Goal: Task Accomplishment & Management: Complete application form

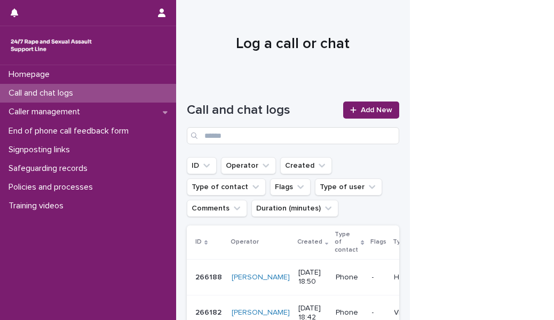
click at [131, 96] on div "Call and chat logs" at bounding box center [88, 93] width 176 height 19
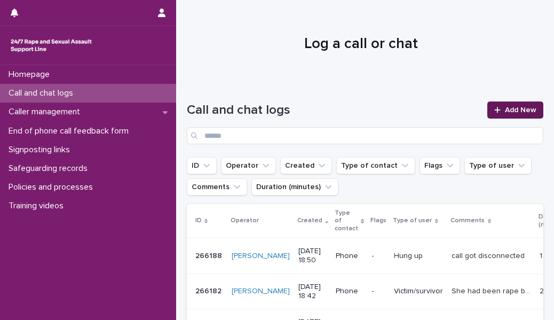
click at [494, 113] on icon at bounding box center [497, 109] width 6 height 7
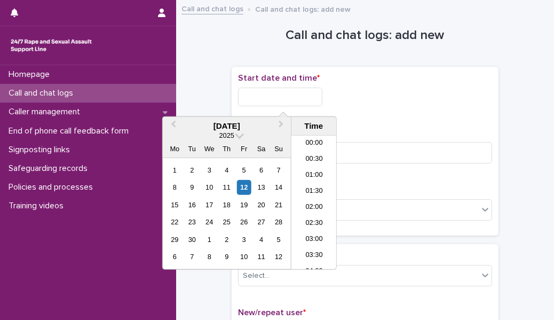
click at [263, 99] on input "text" at bounding box center [280, 97] width 84 height 19
drag, startPoint x: 308, startPoint y: 198, endPoint x: 312, endPoint y: 203, distance: 6.1
click at [312, 203] on li "19:00" at bounding box center [313, 202] width 45 height 16
type input "**********"
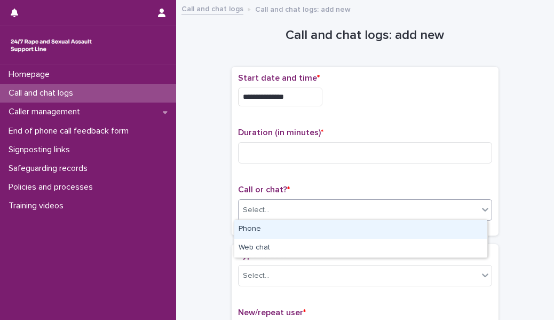
click at [312, 203] on div "Select..." at bounding box center [359, 210] width 240 height 18
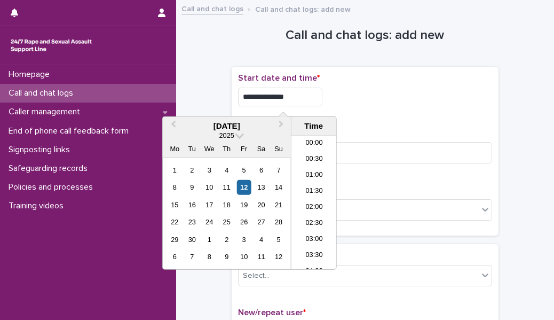
click at [299, 98] on input "**********" at bounding box center [280, 97] width 84 height 19
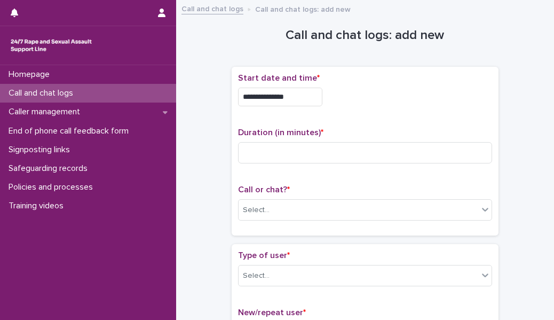
click at [365, 120] on div "**********" at bounding box center [365, 151] width 254 height 156
click at [337, 147] on input at bounding box center [365, 152] width 254 height 21
type input "*"
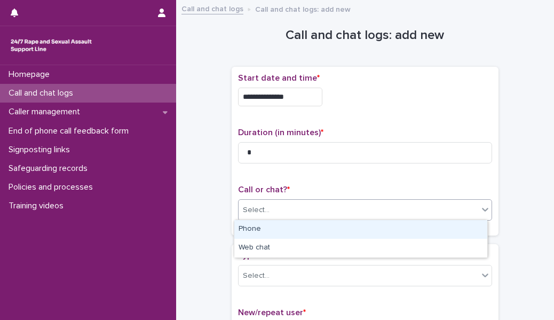
click at [485, 207] on icon at bounding box center [485, 209] width 11 height 11
click at [425, 233] on div "Phone" at bounding box center [360, 229] width 253 height 19
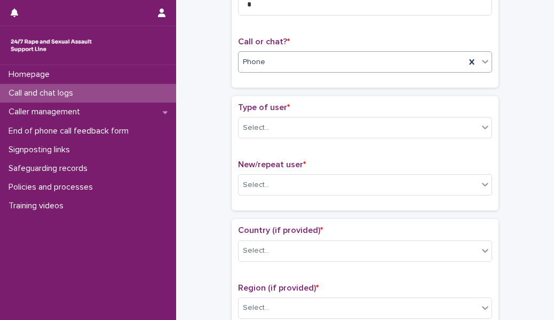
scroll to position [156, 0]
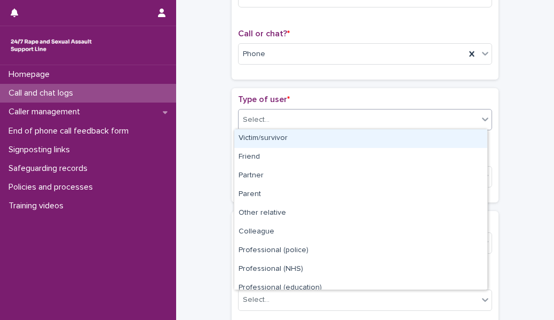
click at [374, 119] on div "Select..." at bounding box center [359, 120] width 240 height 18
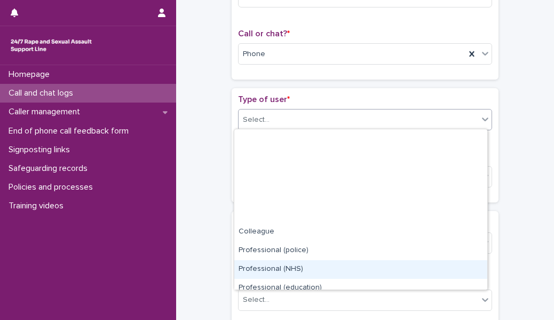
scroll to position [120, 0]
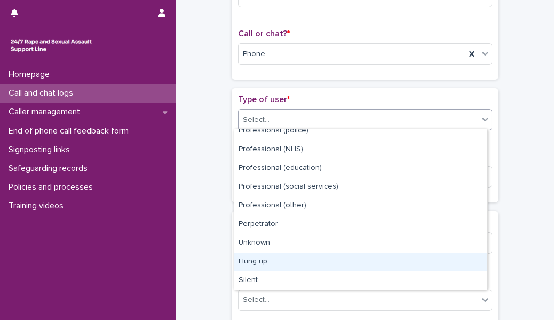
click at [316, 263] on div "Hung up" at bounding box center [360, 261] width 253 height 19
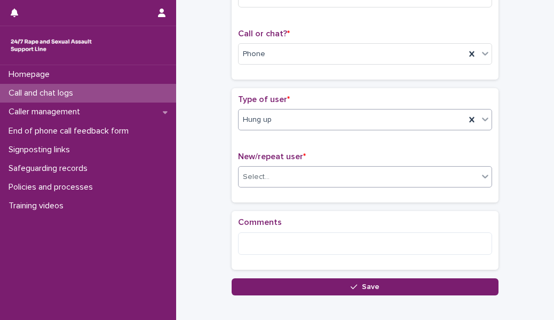
click at [285, 182] on div "Select..." at bounding box center [359, 177] width 240 height 18
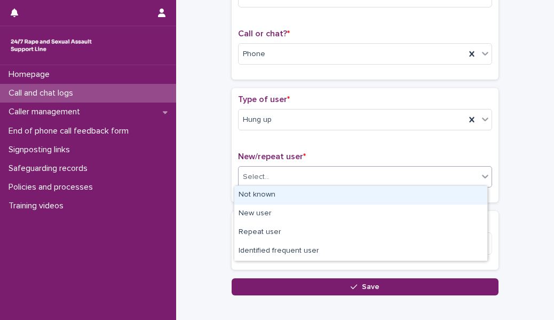
click at [284, 194] on div "Not known" at bounding box center [360, 195] width 253 height 19
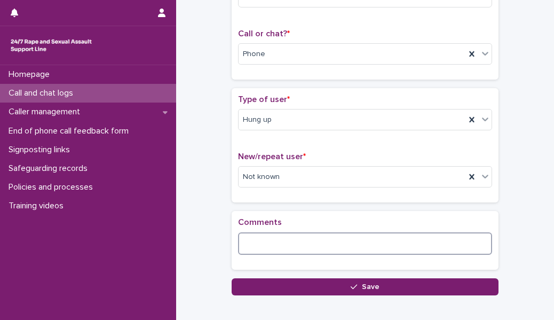
click at [268, 239] on textarea at bounding box center [365, 243] width 254 height 22
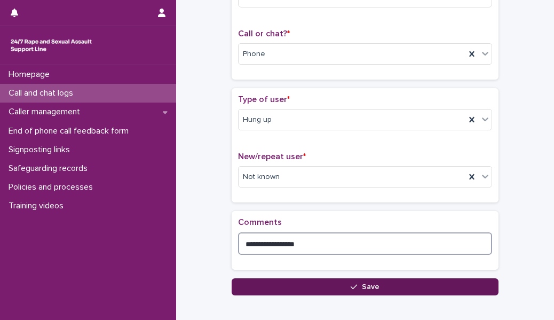
type textarea "**********"
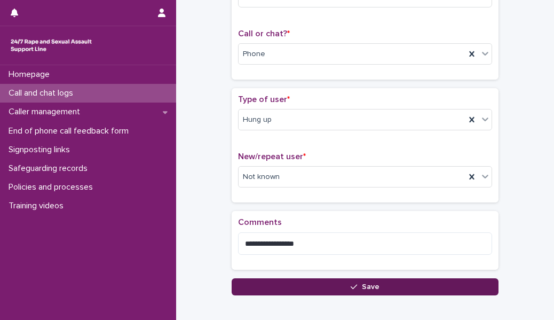
click at [277, 278] on button "Save" at bounding box center [365, 286] width 267 height 17
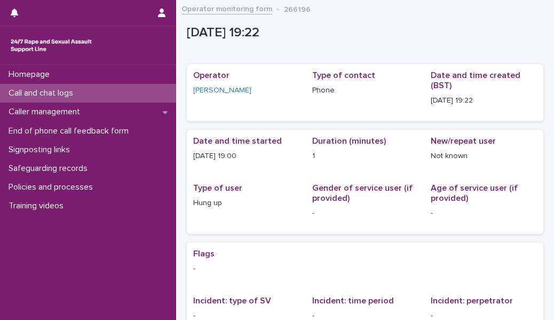
click at [143, 96] on div "Call and chat logs" at bounding box center [88, 93] width 176 height 19
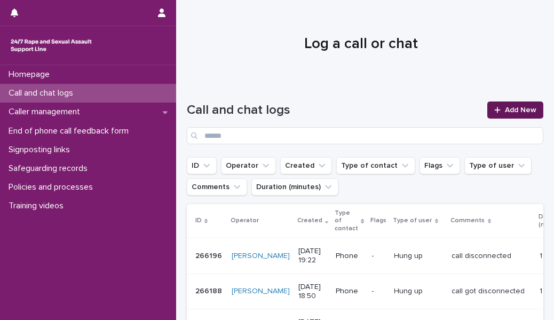
click at [505, 113] on span "Add New" at bounding box center [520, 109] width 31 height 7
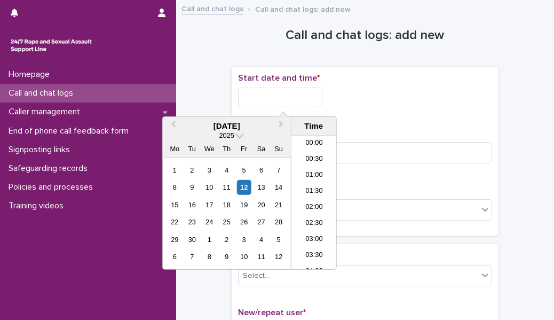
scroll to position [550, 0]
click at [301, 95] on input "text" at bounding box center [280, 97] width 84 height 19
click at [307, 201] on li "19:00" at bounding box center [313, 202] width 45 height 16
type input "**********"
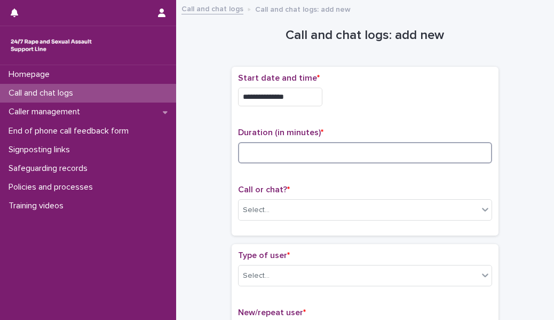
click at [262, 158] on input at bounding box center [365, 152] width 254 height 21
type input "*"
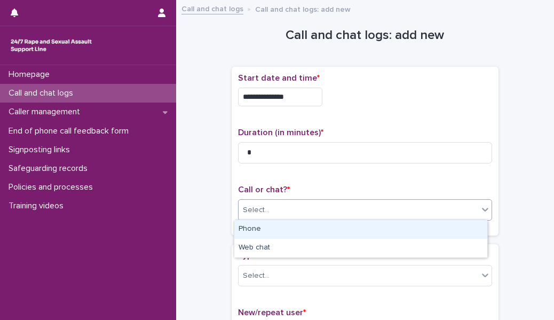
click at [253, 205] on div "Select..." at bounding box center [256, 209] width 27 height 11
click at [257, 232] on div "Phone" at bounding box center [360, 229] width 253 height 19
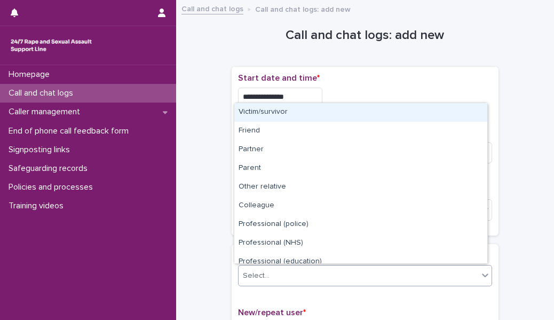
click at [255, 272] on div "Select..." at bounding box center [256, 275] width 27 height 11
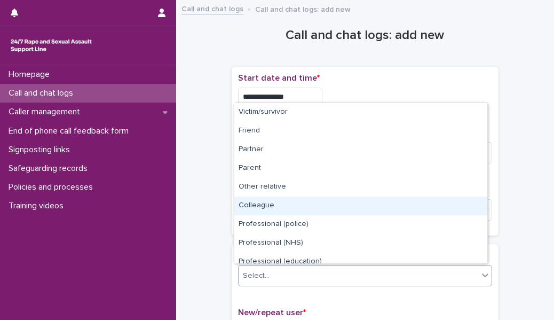
scroll to position [120, 0]
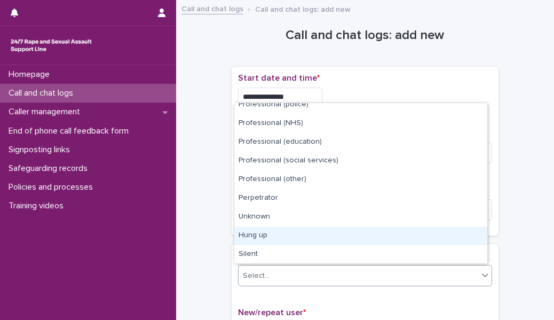
click at [274, 234] on div "Hung up" at bounding box center [360, 235] width 253 height 19
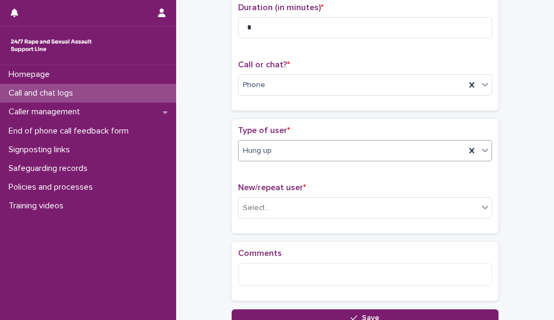
scroll to position [131, 0]
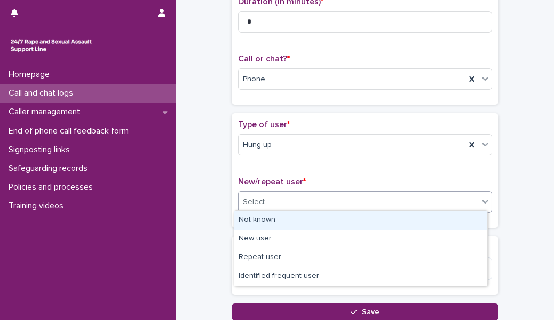
click at [268, 197] on div "Select..." at bounding box center [359, 202] width 240 height 18
click at [260, 224] on div "Not known" at bounding box center [360, 220] width 253 height 19
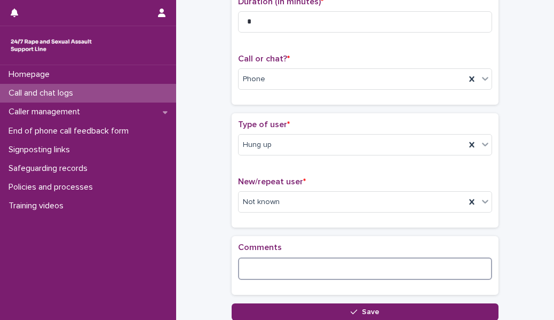
click at [244, 271] on textarea at bounding box center [365, 268] width 254 height 22
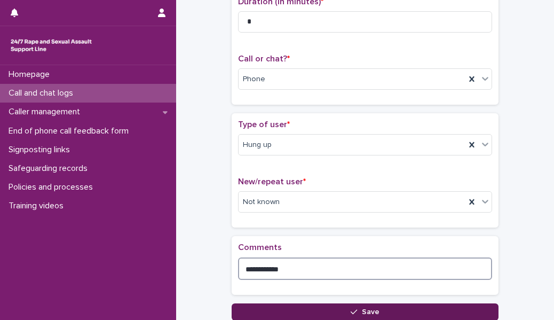
type textarea "**********"
click at [238, 306] on button "Save" at bounding box center [365, 311] width 267 height 17
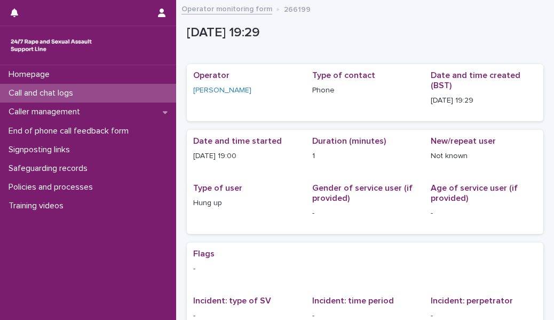
click at [150, 91] on div "Call and chat logs" at bounding box center [88, 93] width 176 height 19
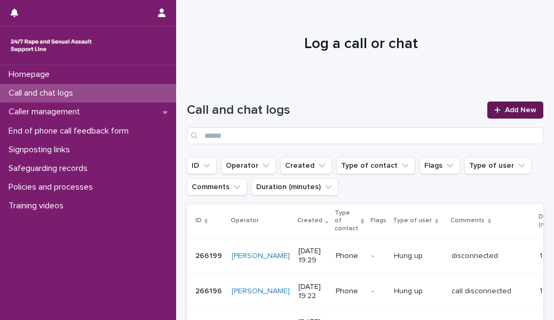
click at [507, 109] on span "Add New" at bounding box center [520, 109] width 31 height 7
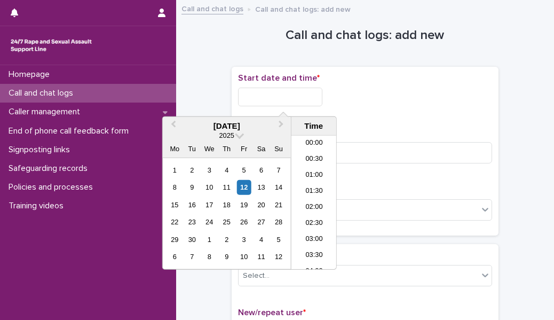
click at [295, 93] on input "text" at bounding box center [280, 97] width 84 height 19
click at [315, 200] on li "19:30" at bounding box center [313, 203] width 45 height 16
type input "**********"
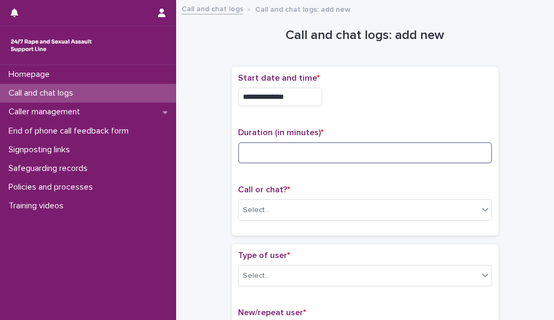
click at [293, 155] on input at bounding box center [365, 152] width 254 height 21
type input "**"
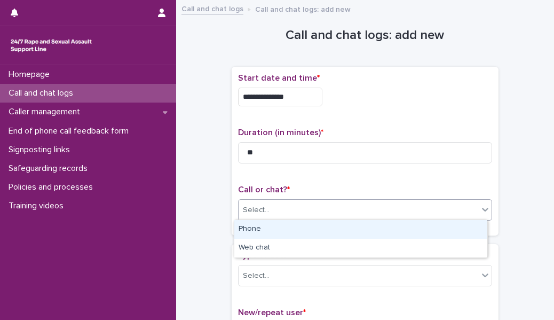
click at [281, 201] on div "Select..." at bounding box center [359, 210] width 240 height 18
click at [285, 234] on div "Phone" at bounding box center [360, 229] width 253 height 19
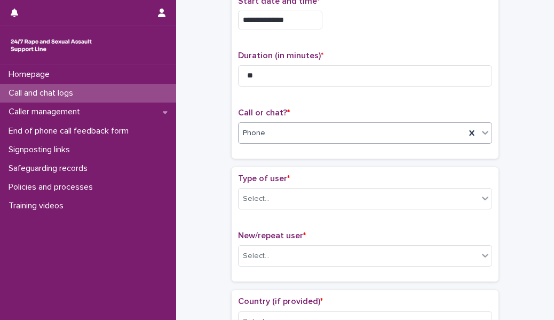
scroll to position [78, 0]
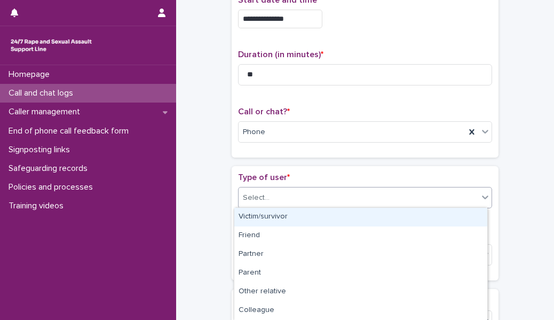
click at [290, 189] on div "Select..." at bounding box center [359, 198] width 240 height 18
click at [290, 215] on div "Victim/survivor" at bounding box center [360, 217] width 253 height 19
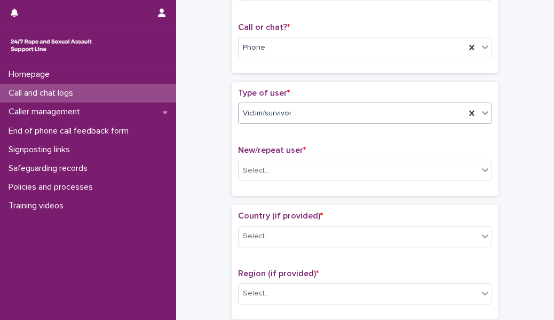
scroll to position [166, 0]
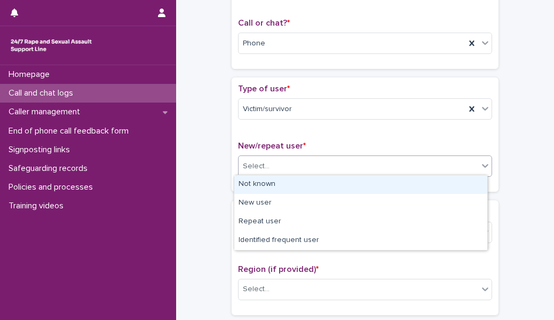
click at [296, 161] on div "Select..." at bounding box center [359, 166] width 240 height 18
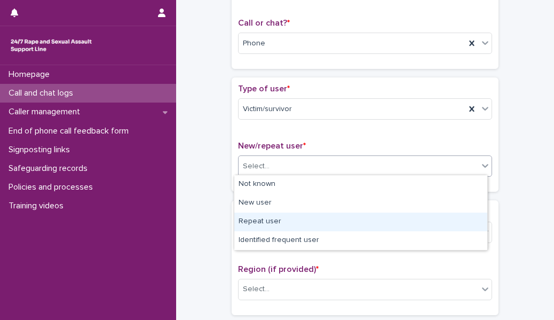
click at [291, 220] on div "Repeat user" at bounding box center [360, 221] width 253 height 19
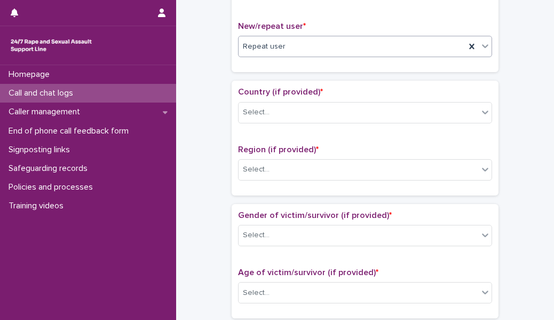
scroll to position [286, 0]
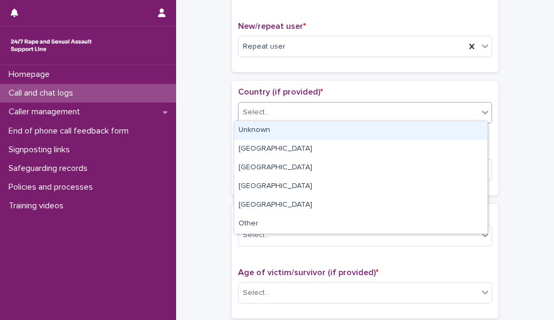
click at [291, 107] on div "Select..." at bounding box center [359, 113] width 240 height 18
click at [291, 131] on div "Unknown" at bounding box center [360, 130] width 253 height 19
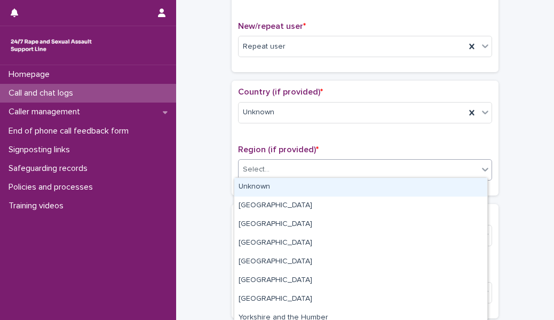
click at [284, 170] on div "Select..." at bounding box center [359, 170] width 240 height 18
click at [285, 185] on div "Unknown" at bounding box center [360, 187] width 253 height 19
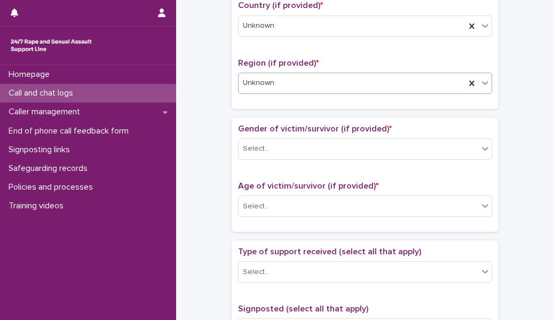
scroll to position [383, 0]
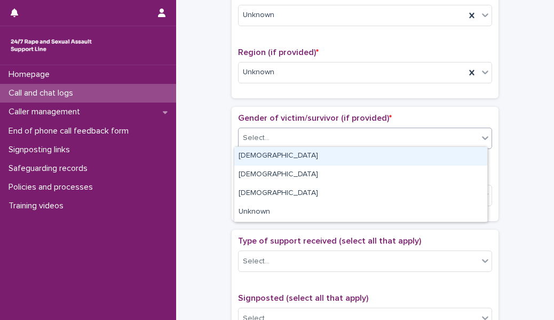
click at [288, 132] on div "Select..." at bounding box center [359, 138] width 240 height 18
click at [290, 161] on div "[DEMOGRAPHIC_DATA]" at bounding box center [360, 156] width 253 height 19
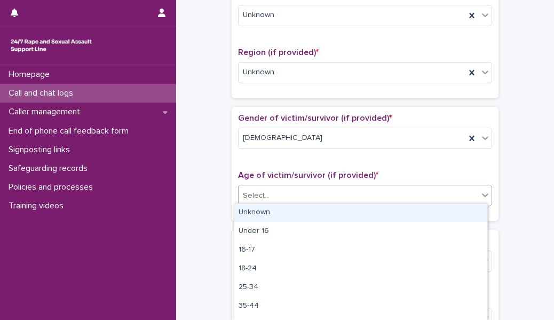
click at [287, 193] on div "Select..." at bounding box center [359, 196] width 240 height 18
click at [287, 204] on div "Unknown" at bounding box center [360, 212] width 253 height 19
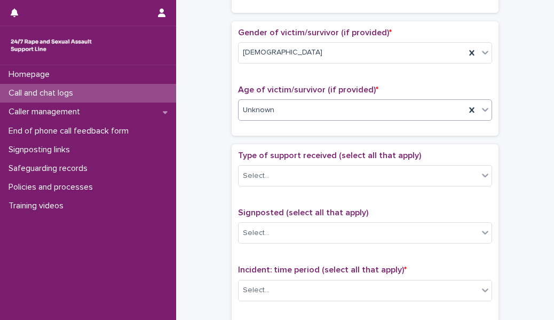
scroll to position [470, 0]
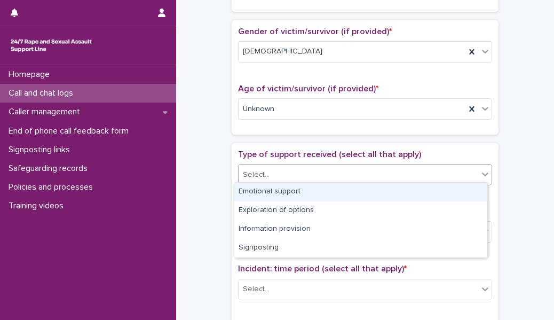
click at [296, 178] on div "Select..." at bounding box center [359, 175] width 240 height 18
click at [296, 192] on div "Emotional support" at bounding box center [360, 191] width 253 height 19
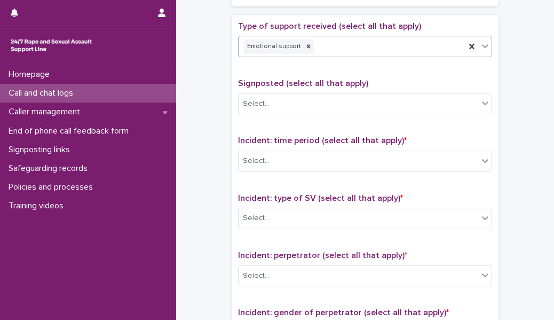
scroll to position [600, 0]
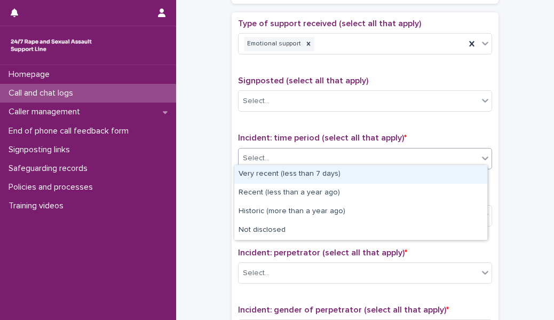
click at [299, 152] on div "Select..." at bounding box center [359, 158] width 240 height 18
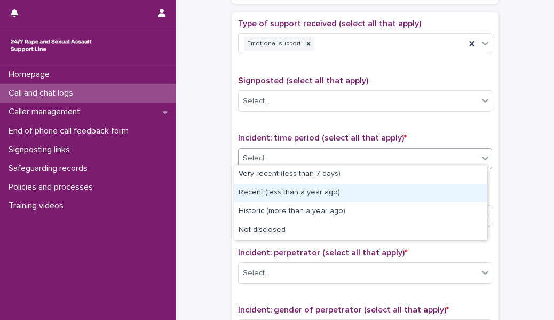
click at [303, 191] on div "Recent (less than a year ago)" at bounding box center [360, 193] width 253 height 19
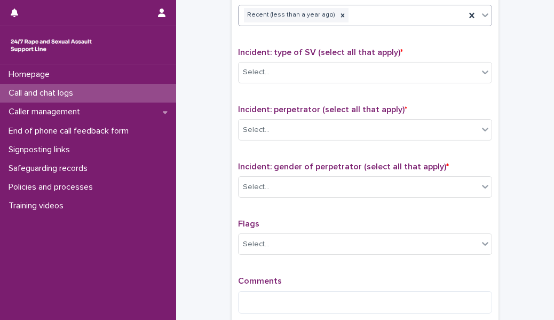
scroll to position [752, 0]
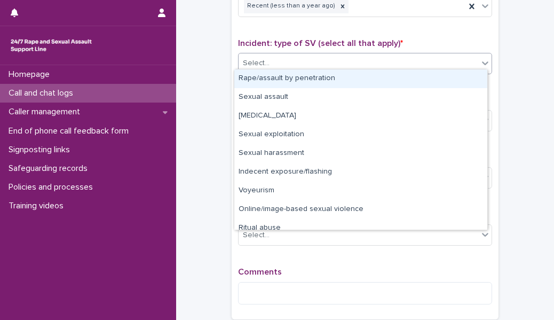
click at [305, 55] on div "Select..." at bounding box center [359, 63] width 240 height 18
click at [302, 77] on div "Rape/assault by penetration" at bounding box center [360, 78] width 253 height 19
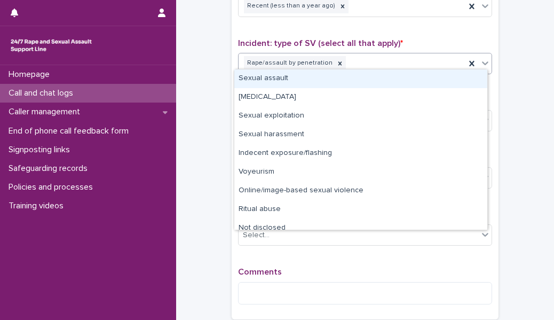
click at [347, 63] on div "Rape/assault by penetration" at bounding box center [352, 63] width 227 height 19
click at [314, 76] on div "Sexual assault" at bounding box center [360, 78] width 253 height 19
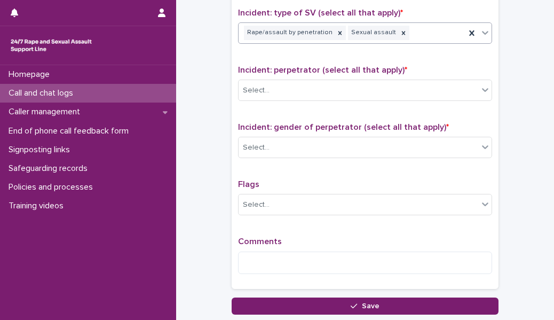
scroll to position [795, 0]
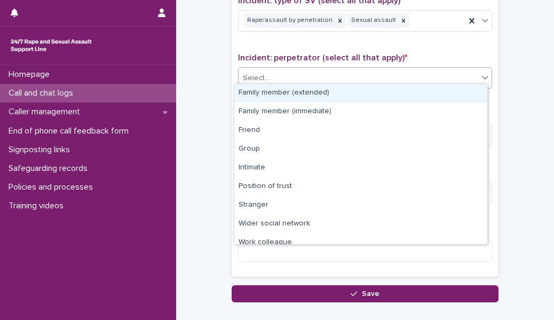
click at [314, 76] on div "Select..." at bounding box center [359, 78] width 240 height 18
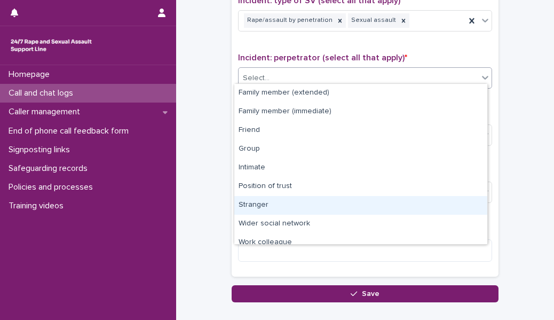
scroll to position [45, 0]
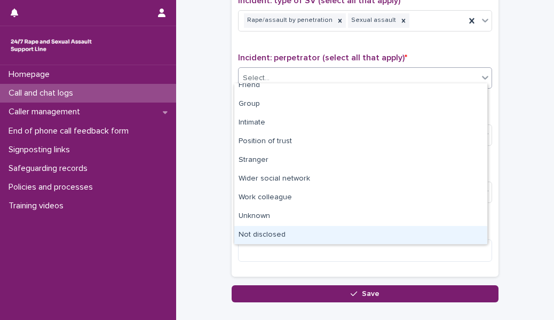
click at [279, 233] on div "Not disclosed" at bounding box center [360, 235] width 253 height 19
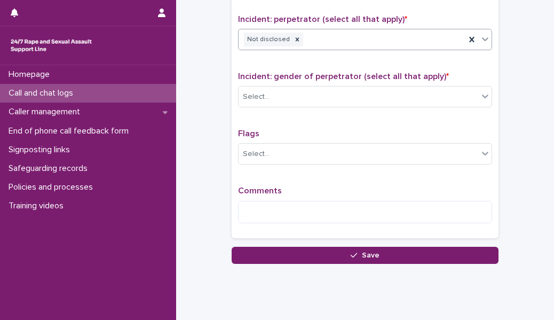
scroll to position [838, 0]
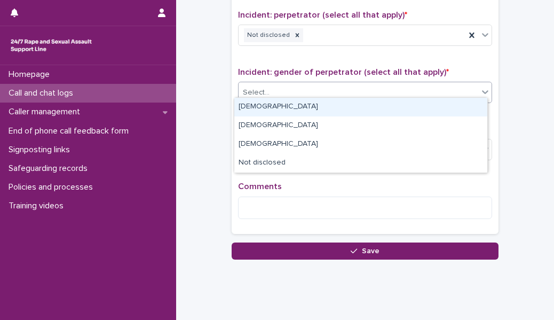
click at [287, 84] on div "Select..." at bounding box center [359, 93] width 240 height 18
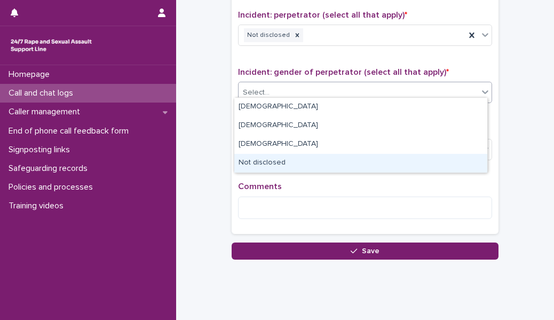
click at [269, 162] on div "Not disclosed" at bounding box center [360, 163] width 253 height 19
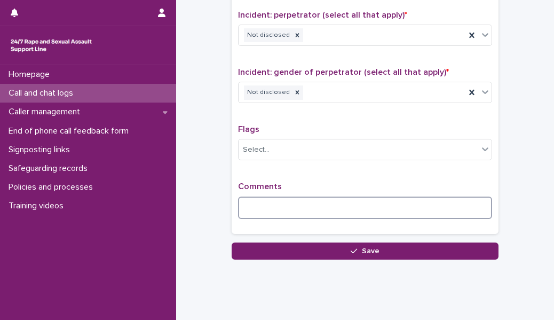
click at [260, 202] on textarea at bounding box center [365, 207] width 254 height 22
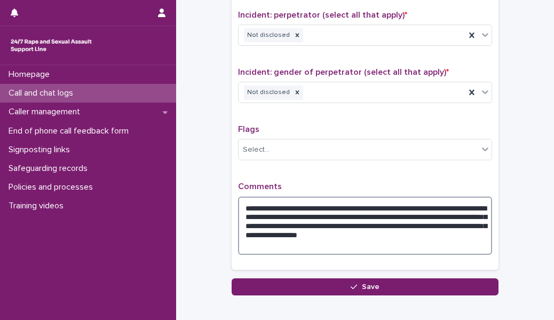
paste textarea
paste textarea "*********"
click at [378, 222] on textarea "**********" at bounding box center [365, 225] width 254 height 58
click at [263, 232] on textarea "**********" at bounding box center [365, 225] width 254 height 58
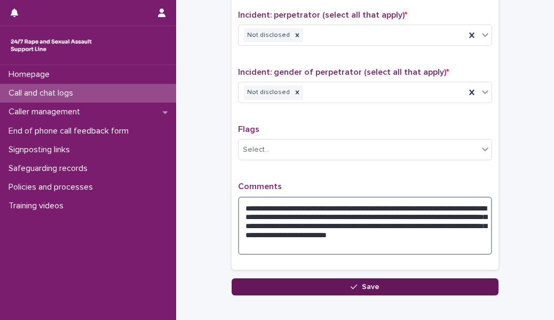
type textarea "**********"
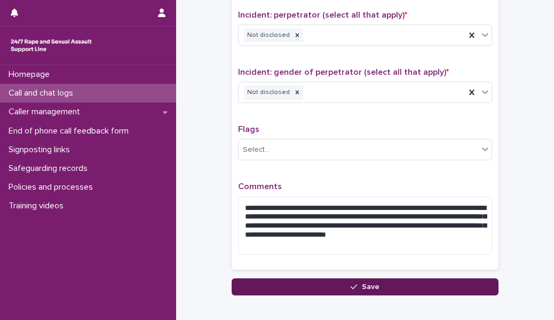
click at [279, 278] on button "Save" at bounding box center [365, 286] width 267 height 17
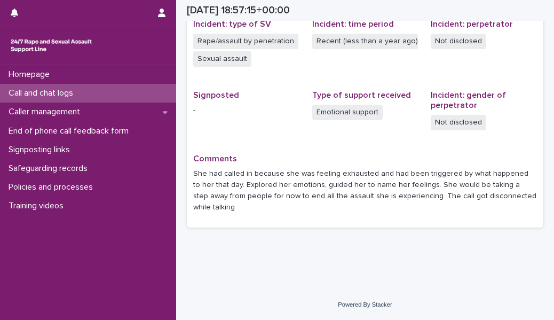
scroll to position [276, 0]
